Goal: Information Seeking & Learning: Learn about a topic

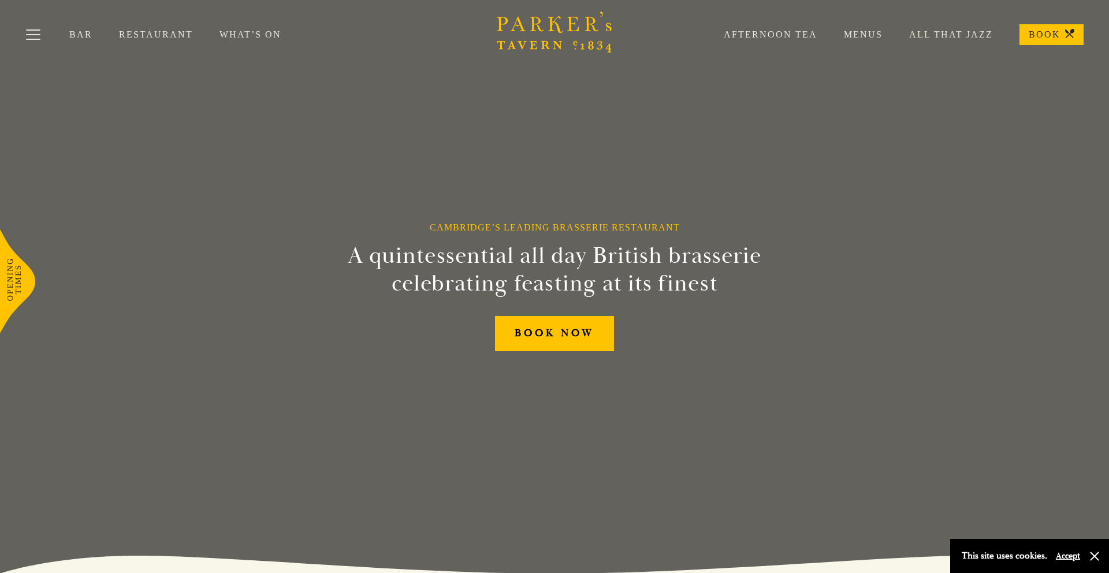
click at [872, 35] on link "Menus" at bounding box center [849, 35] width 65 height 12
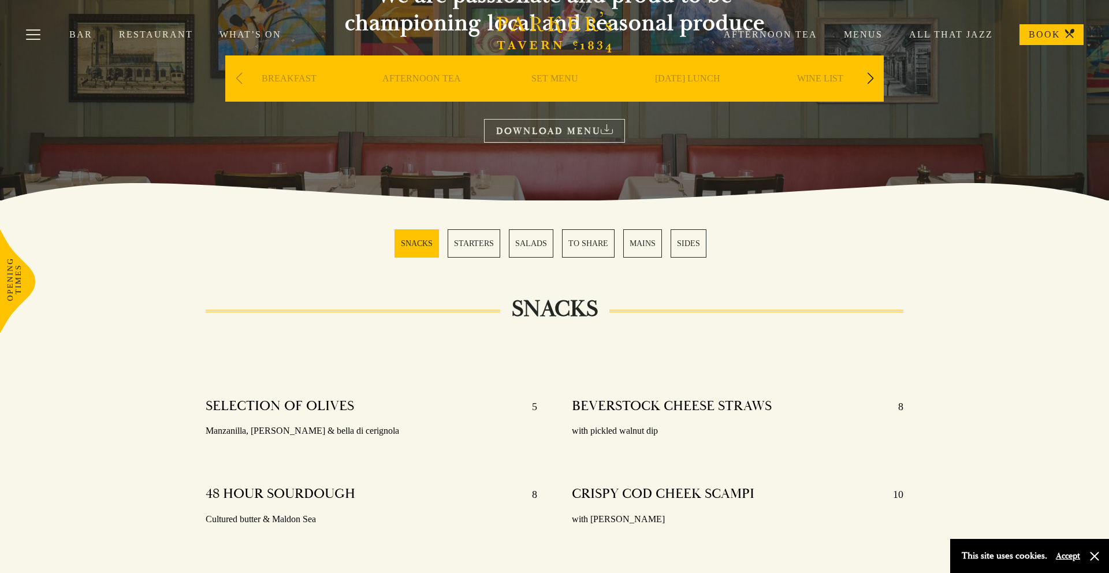
scroll to position [144, 0]
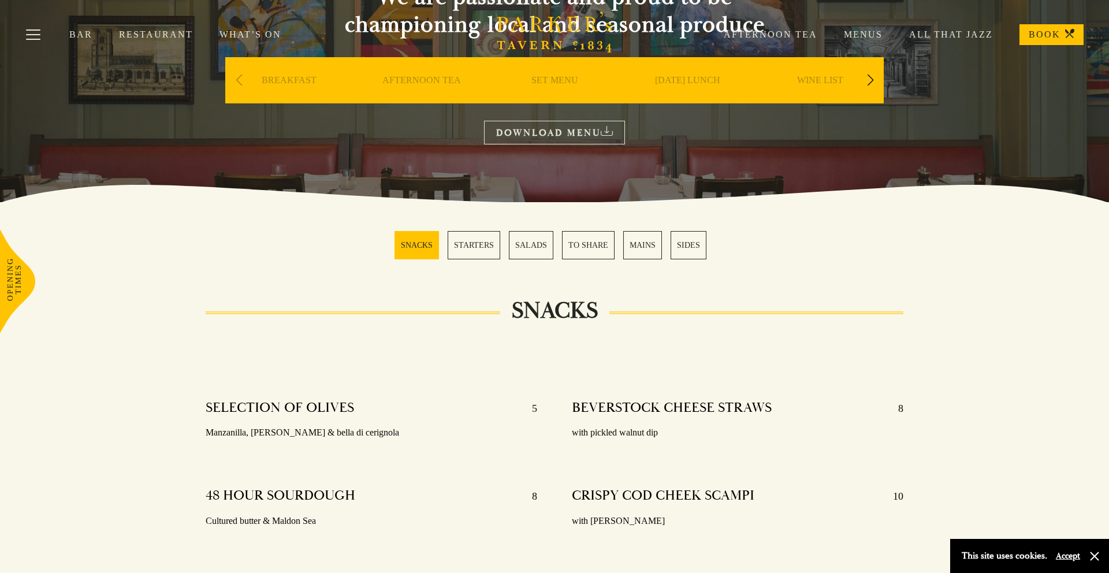
click at [867, 81] on div "Next slide" at bounding box center [870, 80] width 16 height 25
click at [816, 80] on link "A LA CARTE" at bounding box center [821, 98] width 54 height 46
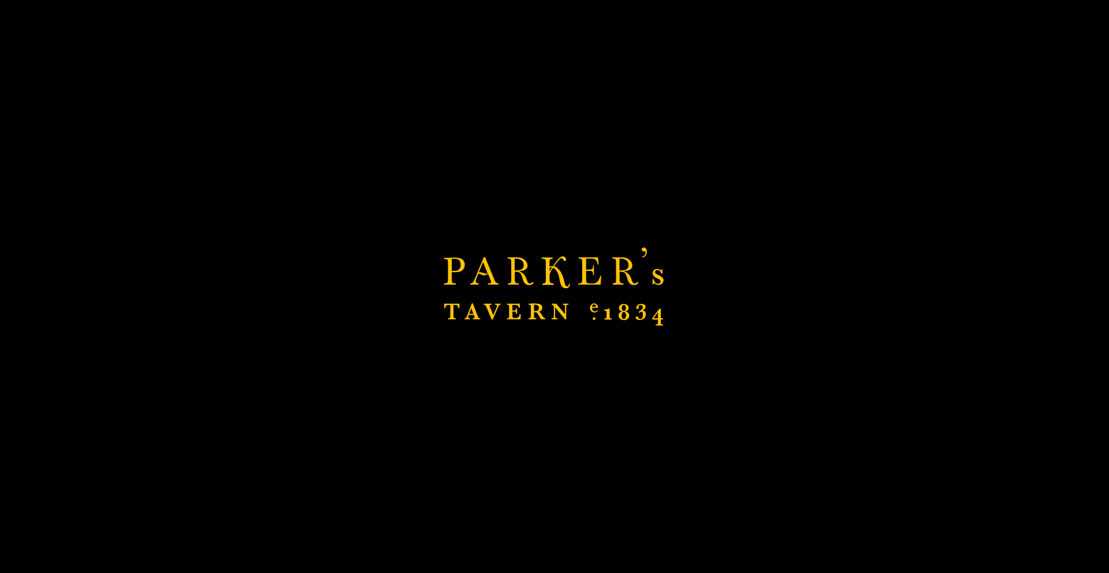
scroll to position [138, 0]
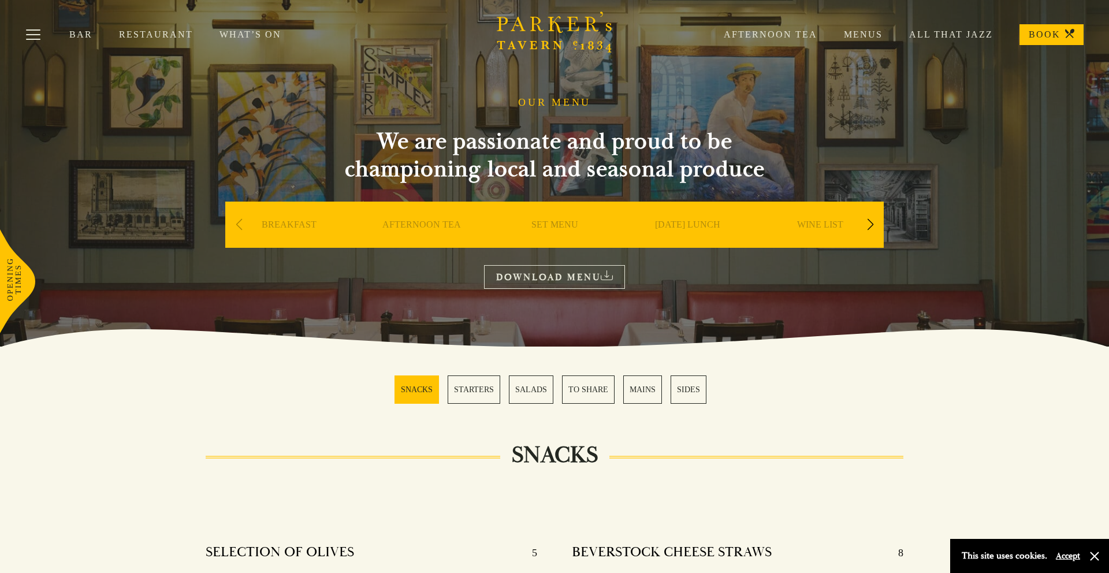
click at [153, 35] on link "Restaurant" at bounding box center [169, 35] width 101 height 12
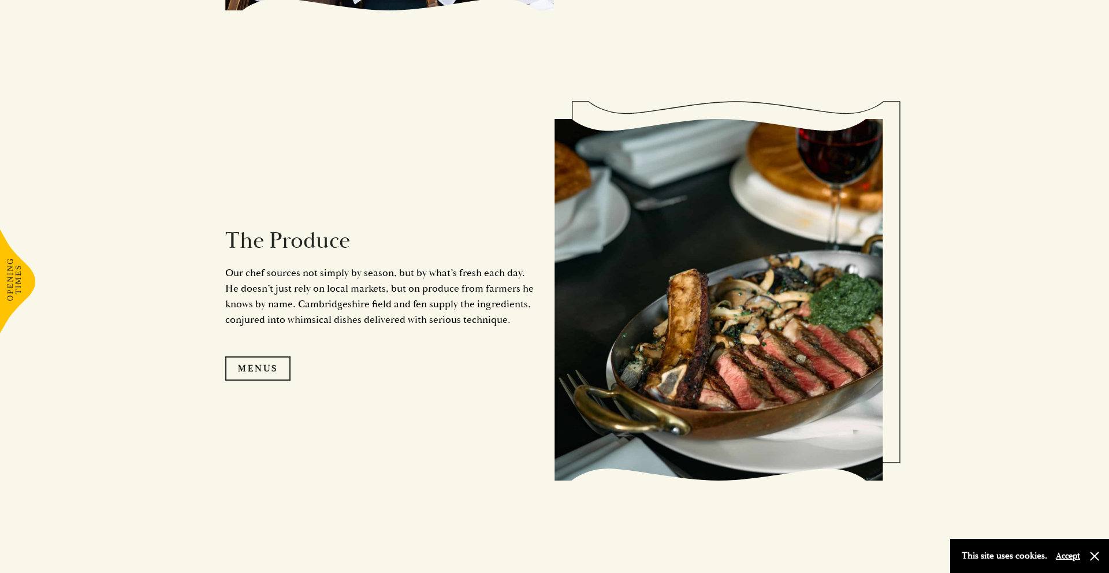
scroll to position [1132, 0]
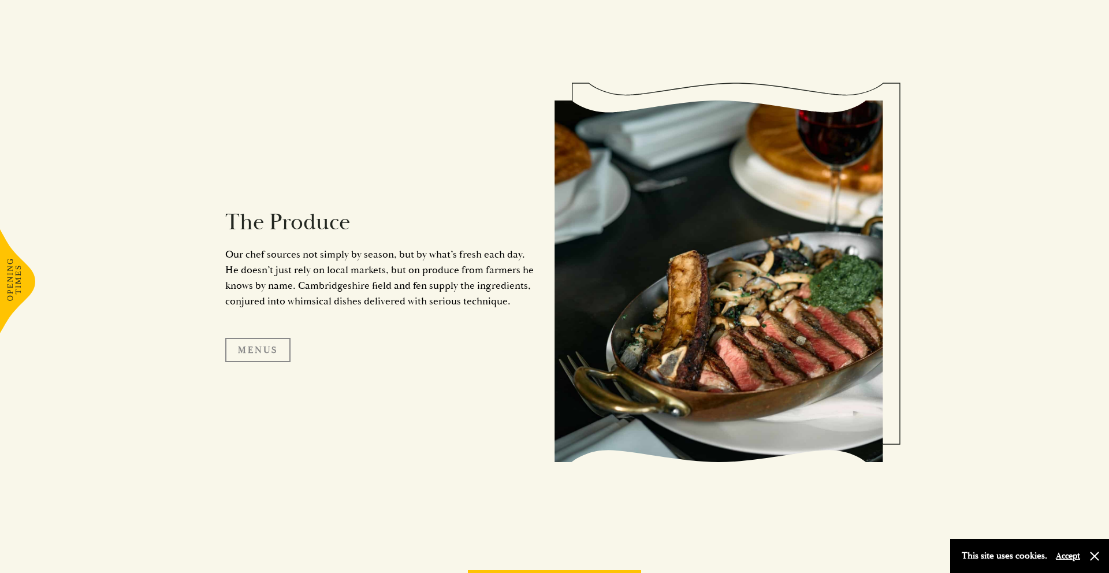
click at [269, 355] on link "Menus" at bounding box center [257, 350] width 65 height 24
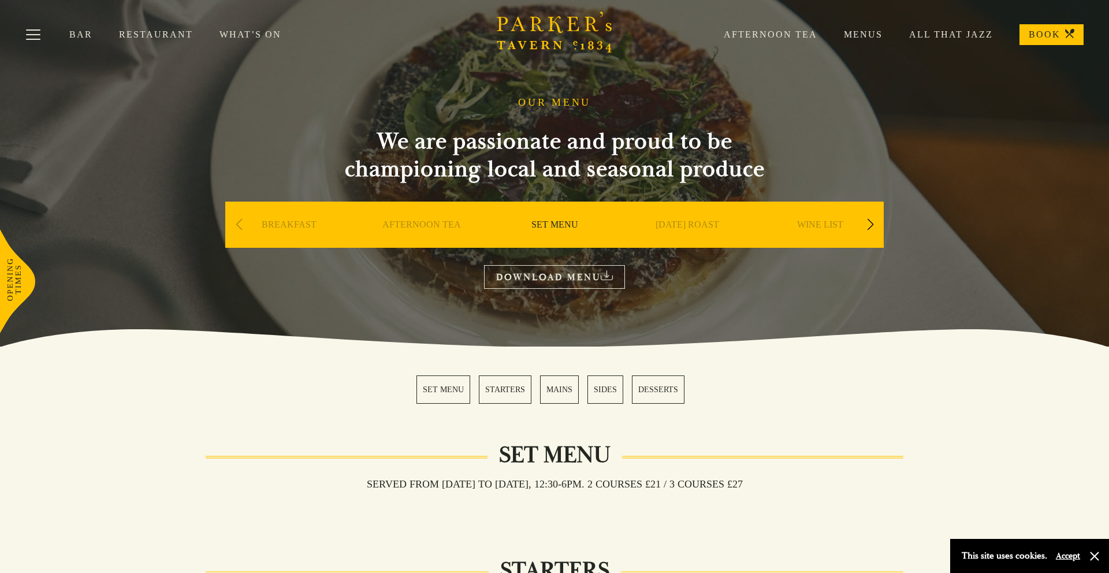
click at [798, 36] on link "Afternoon Tea" at bounding box center [757, 35] width 120 height 12
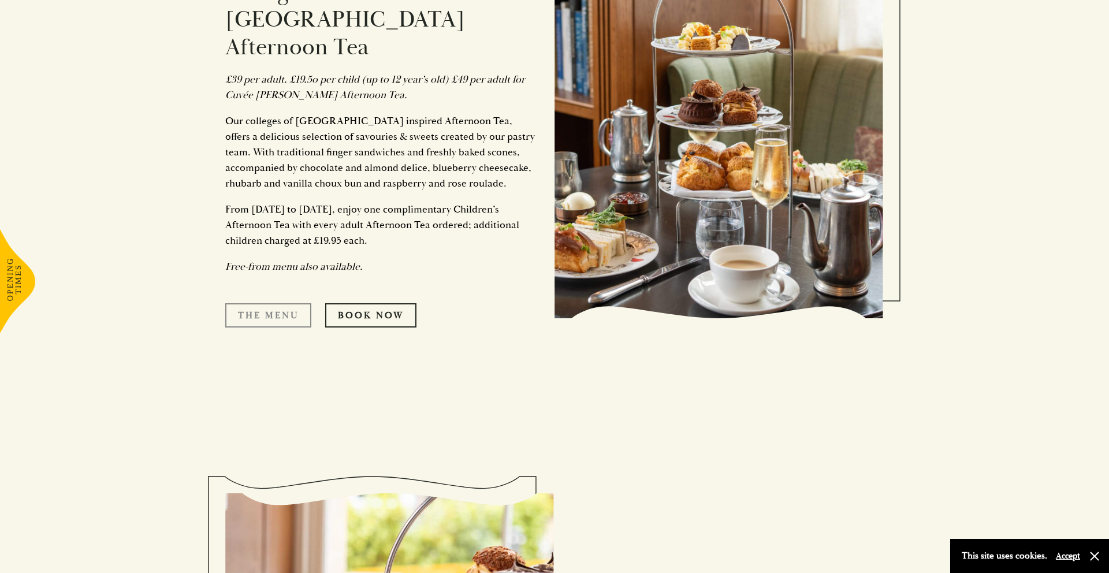
scroll to position [742, 0]
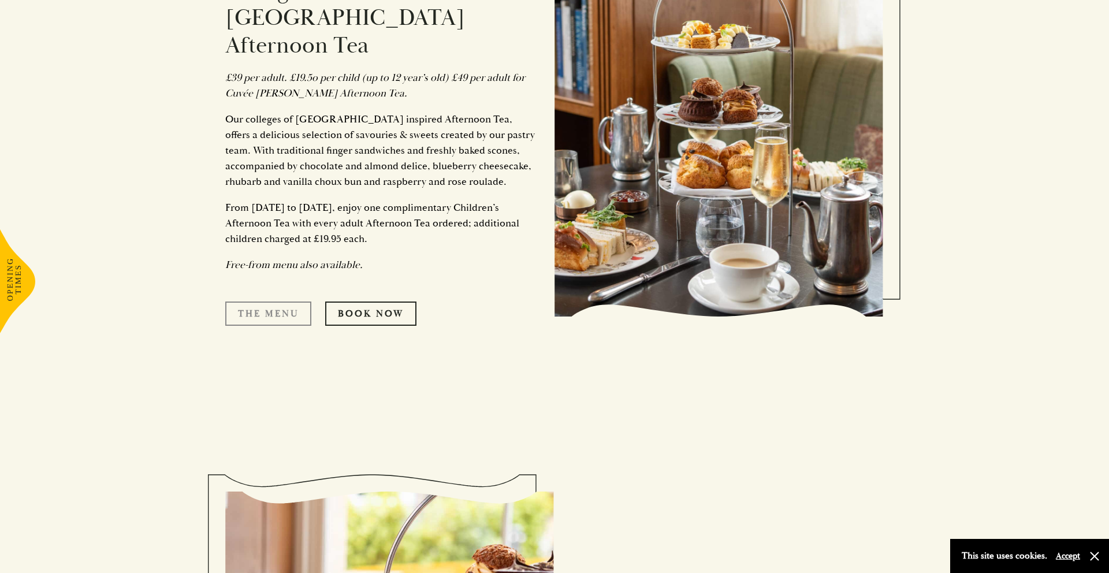
click at [273, 302] on link "The Menu" at bounding box center [268, 314] width 86 height 24
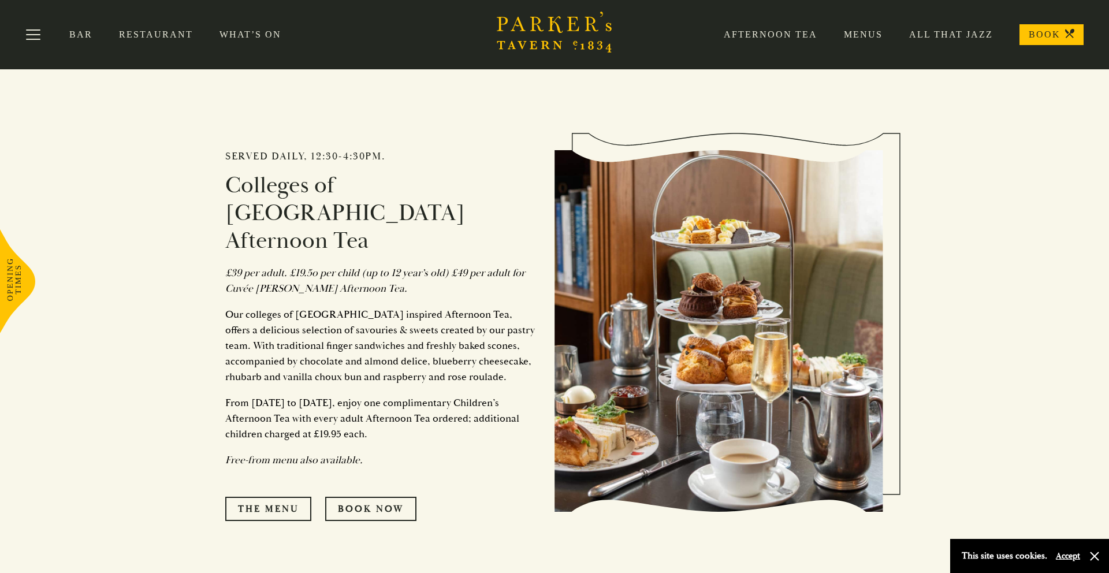
scroll to position [546, 0]
